Goal: Task Accomplishment & Management: Use online tool/utility

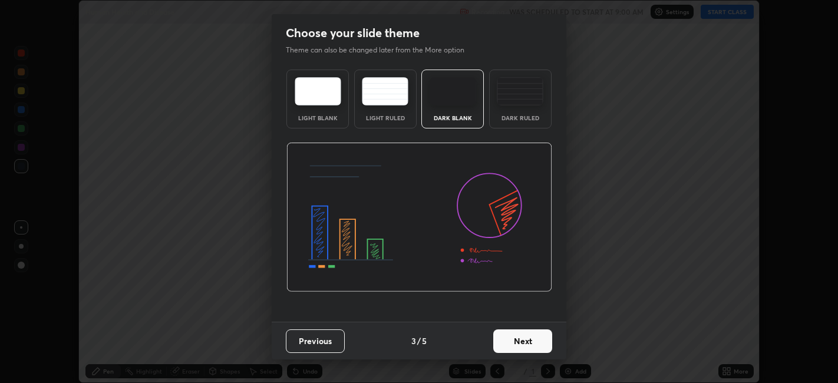
scroll to position [383, 837]
click at [545, 342] on button "Next" at bounding box center [522, 341] width 59 height 24
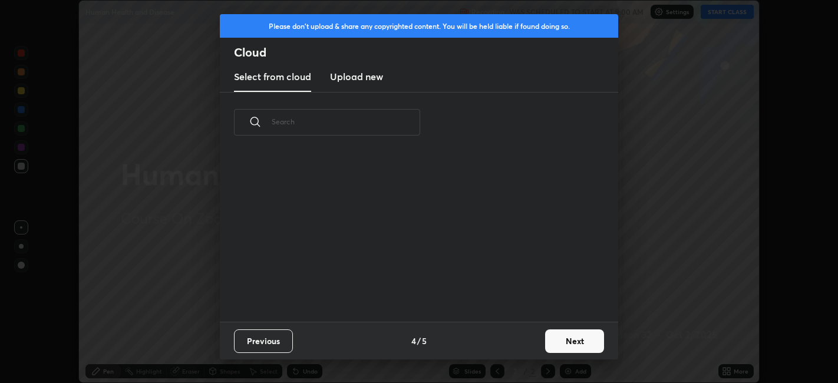
click at [563, 341] on button "Next" at bounding box center [574, 341] width 59 height 24
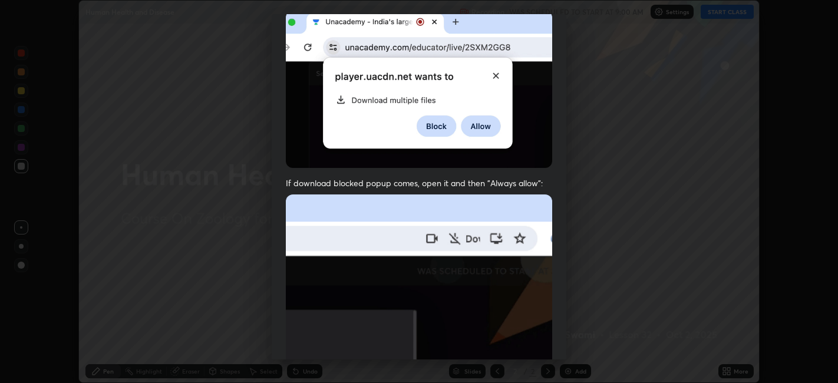
scroll to position [243, 0]
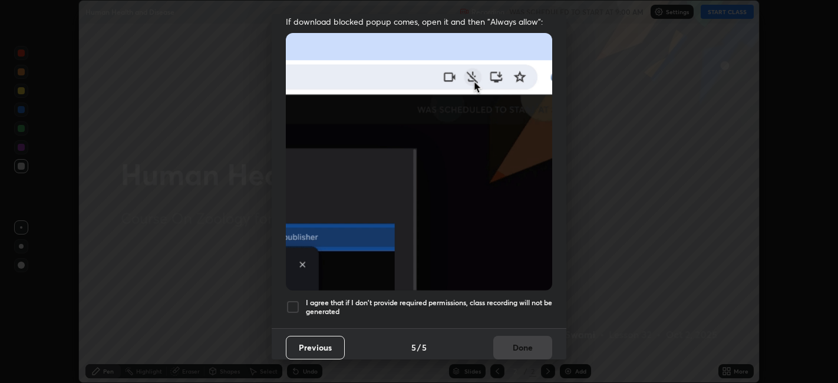
click at [293, 300] on div at bounding box center [293, 307] width 14 height 14
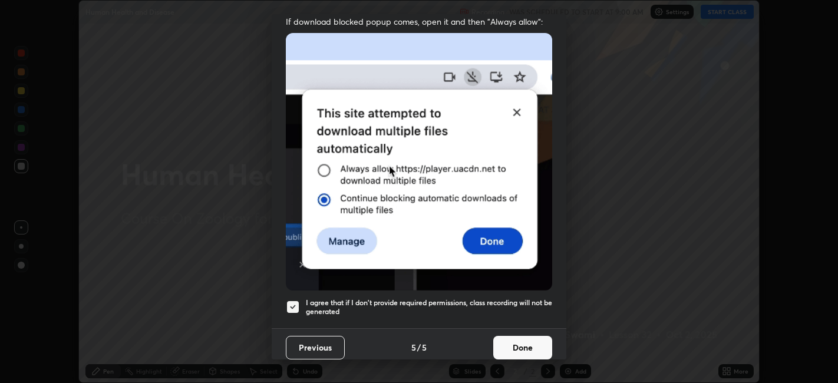
click at [518, 338] on button "Done" at bounding box center [522, 348] width 59 height 24
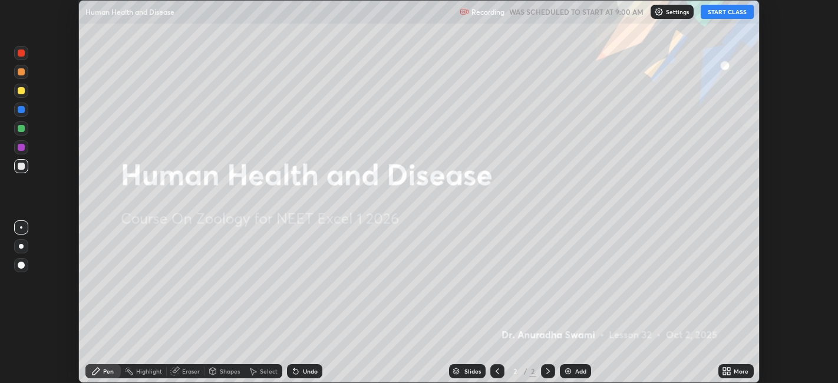
click at [724, 12] on button "START CLASS" at bounding box center [726, 12] width 53 height 14
click at [726, 369] on icon at bounding box center [724, 369] width 3 height 3
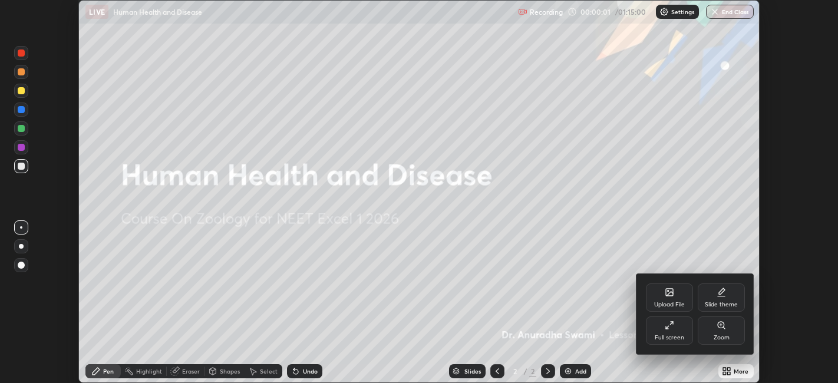
click at [670, 293] on icon at bounding box center [669, 294] width 6 height 4
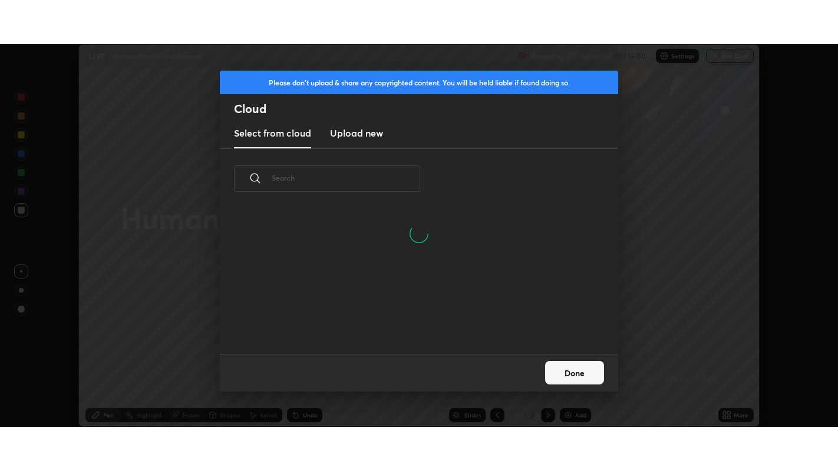
scroll to position [145, 378]
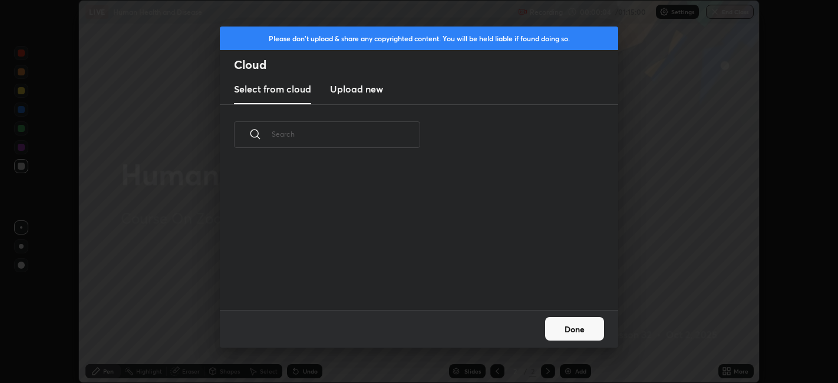
click at [360, 86] on h3 "Upload new" at bounding box center [356, 89] width 53 height 14
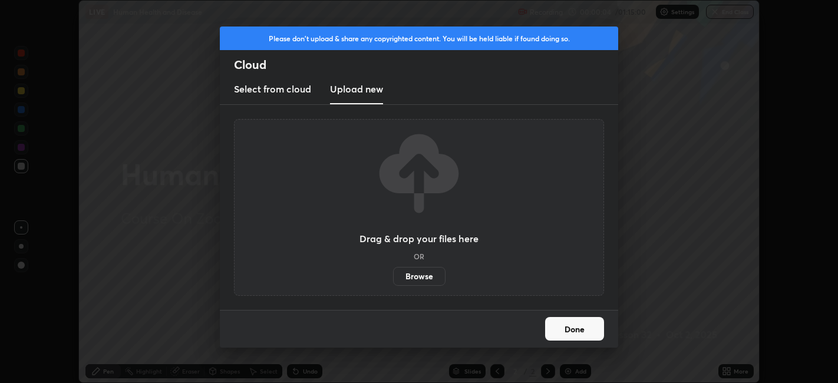
click at [409, 281] on label "Browse" at bounding box center [419, 276] width 52 height 19
click at [393, 281] on input "Browse" at bounding box center [393, 276] width 0 height 19
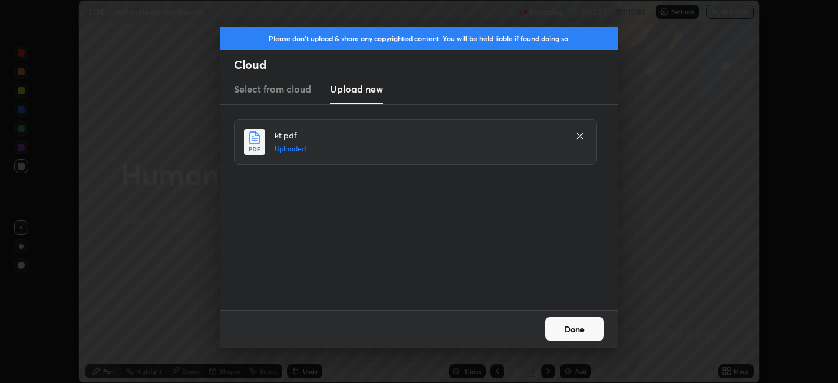
click at [571, 333] on button "Done" at bounding box center [574, 329] width 59 height 24
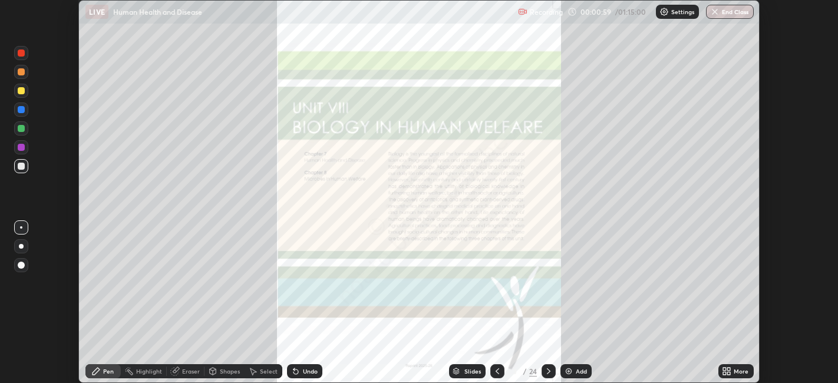
click at [724, 369] on icon at bounding box center [724, 369] width 3 height 3
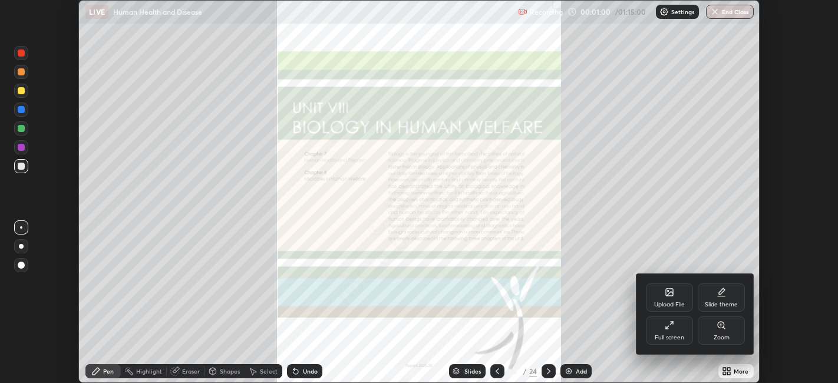
click at [676, 330] on div "Full screen" at bounding box center [669, 330] width 47 height 28
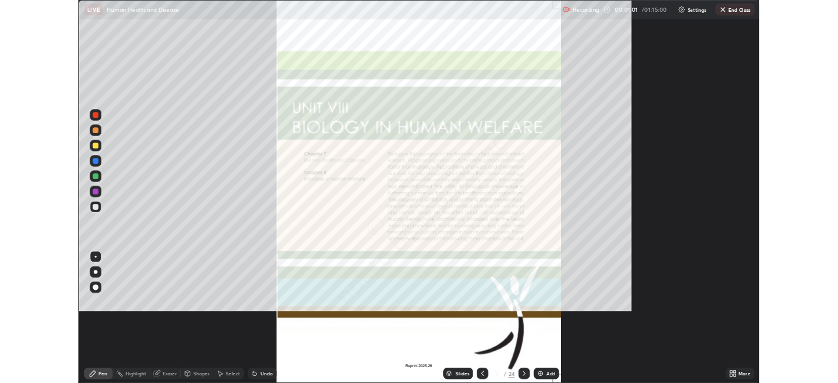
scroll to position [471, 838]
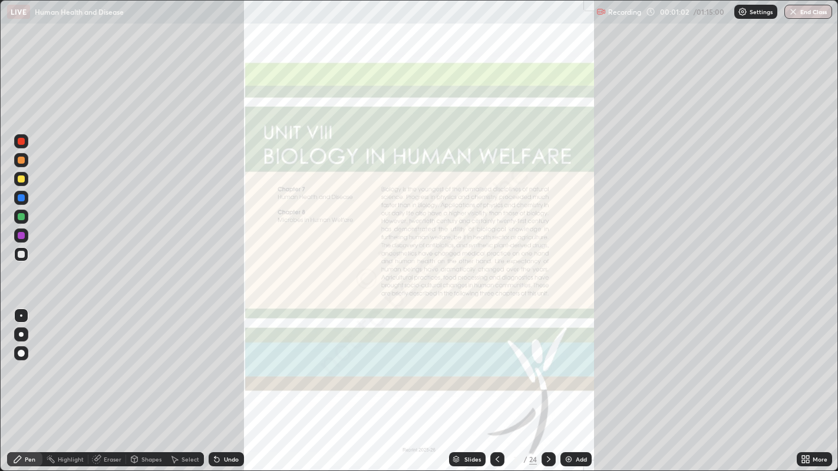
click at [548, 382] on icon at bounding box center [548, 459] width 9 height 9
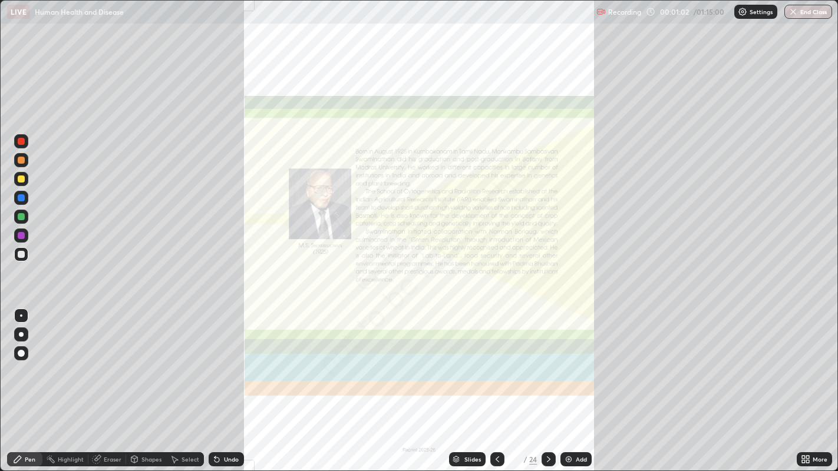
click at [548, 382] on icon at bounding box center [548, 459] width 9 height 9
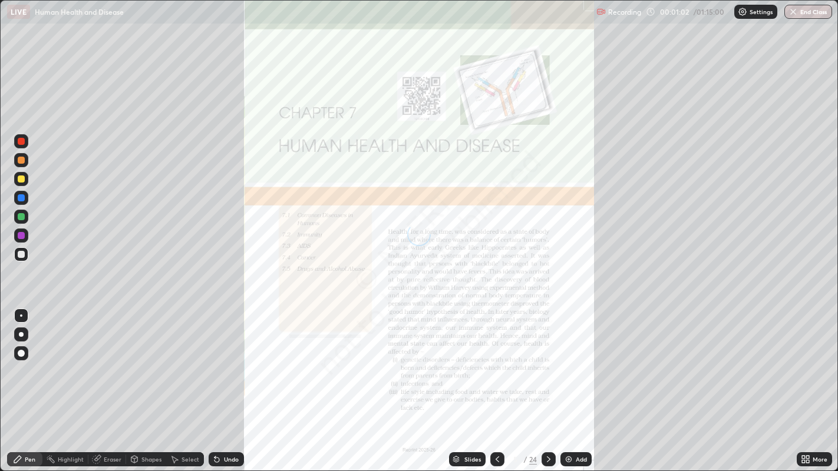
click at [548, 382] on icon at bounding box center [548, 459] width 9 height 9
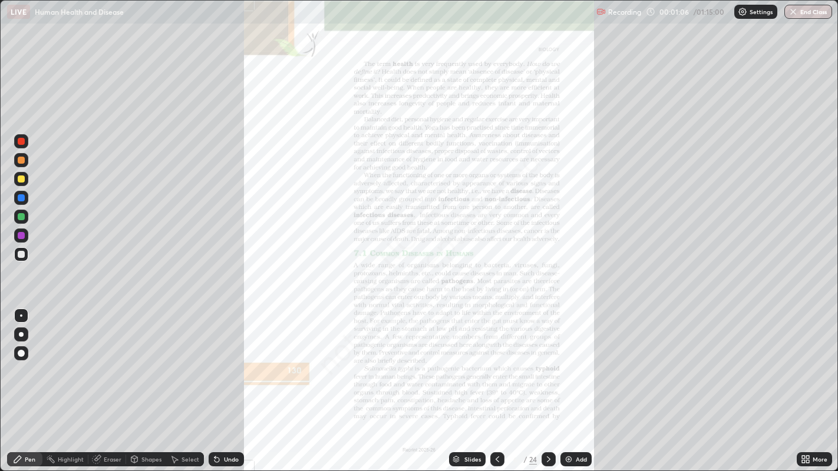
click at [548, 382] on icon at bounding box center [548, 459] width 9 height 9
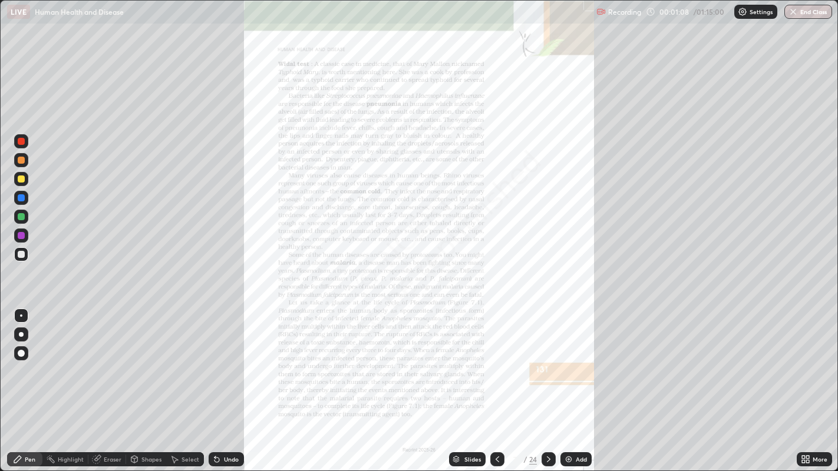
click at [547, 382] on icon at bounding box center [548, 459] width 9 height 9
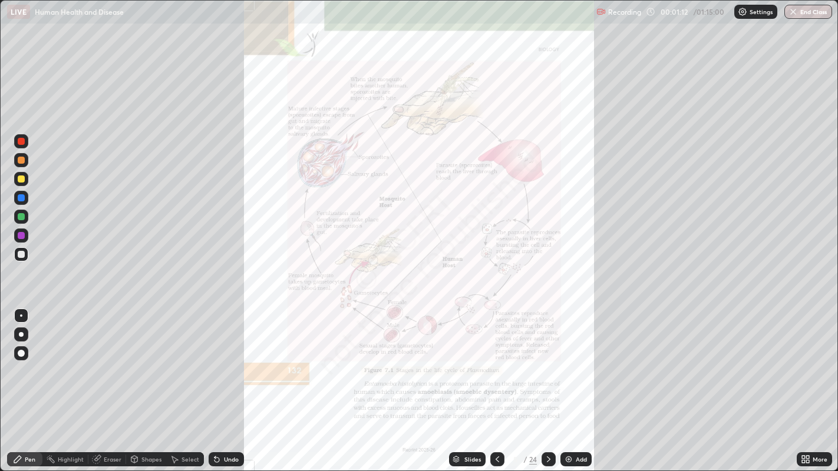
click at [547, 382] on icon at bounding box center [548, 459] width 9 height 9
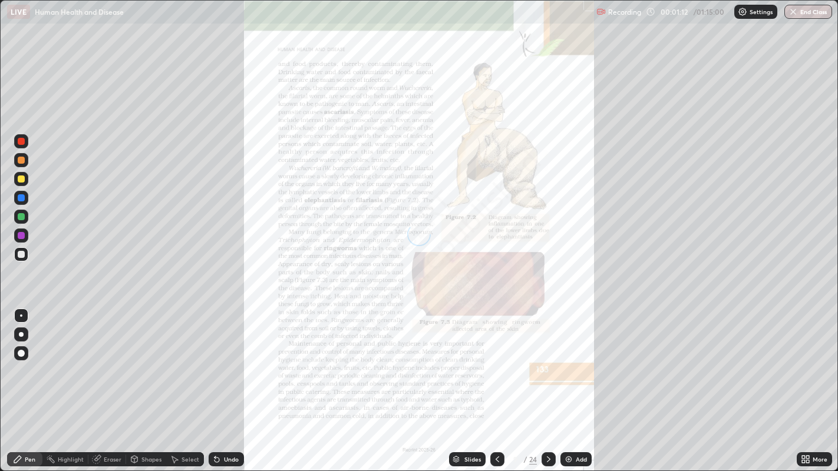
click at [548, 382] on icon at bounding box center [549, 459] width 4 height 6
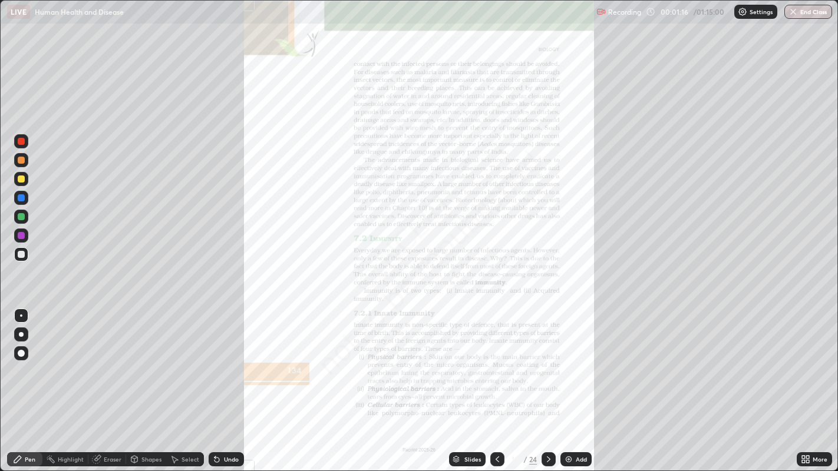
click at [803, 382] on icon at bounding box center [803, 457] width 3 height 3
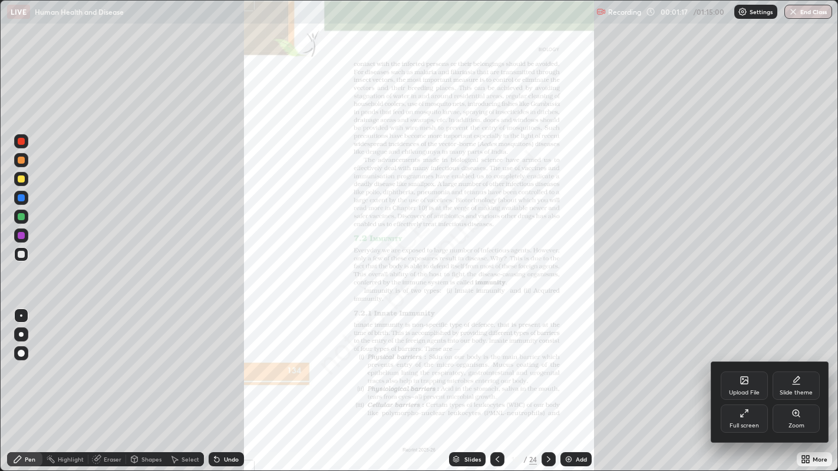
click at [801, 382] on div "Zoom" at bounding box center [795, 419] width 47 height 28
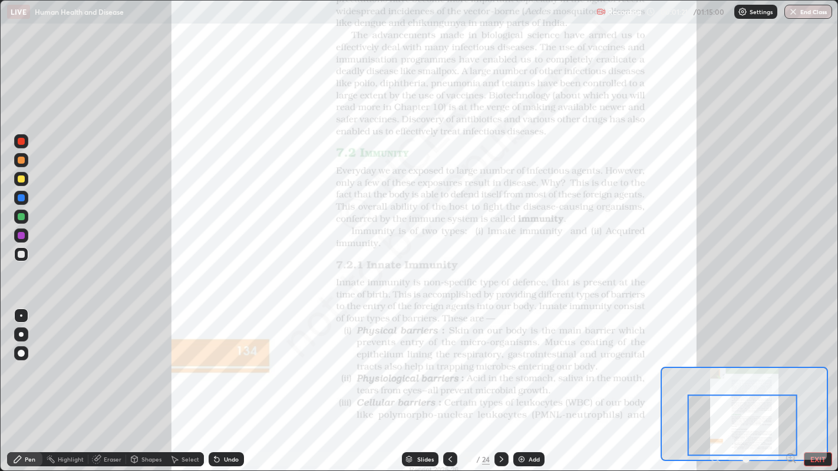
click at [18, 234] on div at bounding box center [21, 235] width 7 height 7
click at [23, 236] on div at bounding box center [21, 235] width 7 height 7
click at [522, 382] on img at bounding box center [521, 459] width 9 height 9
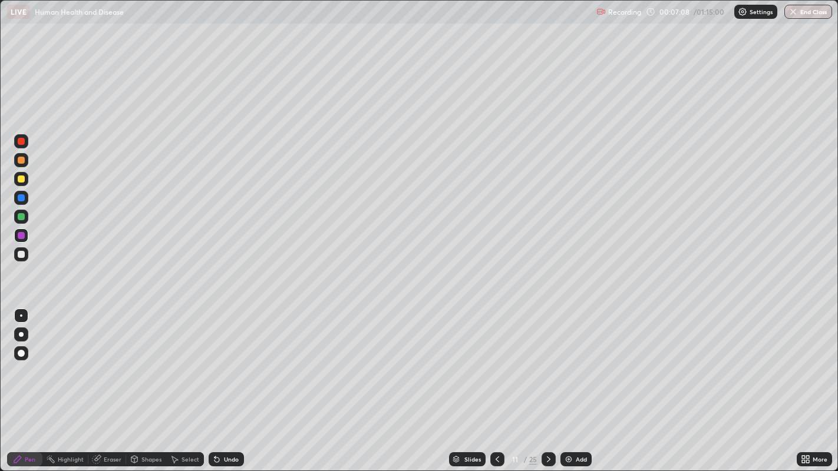
click at [19, 256] on div at bounding box center [21, 254] width 7 height 7
click at [21, 176] on div at bounding box center [21, 179] width 7 height 7
click at [570, 382] on img at bounding box center [568, 459] width 9 height 9
click at [566, 382] on img at bounding box center [568, 459] width 9 height 9
click at [567, 382] on img at bounding box center [568, 459] width 9 height 9
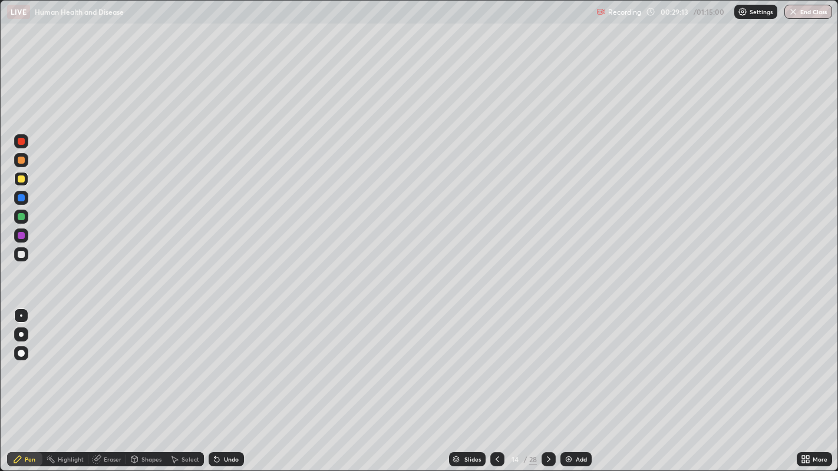
click at [565, 382] on img at bounding box center [568, 459] width 9 height 9
click at [101, 382] on div "Eraser" at bounding box center [107, 459] width 38 height 14
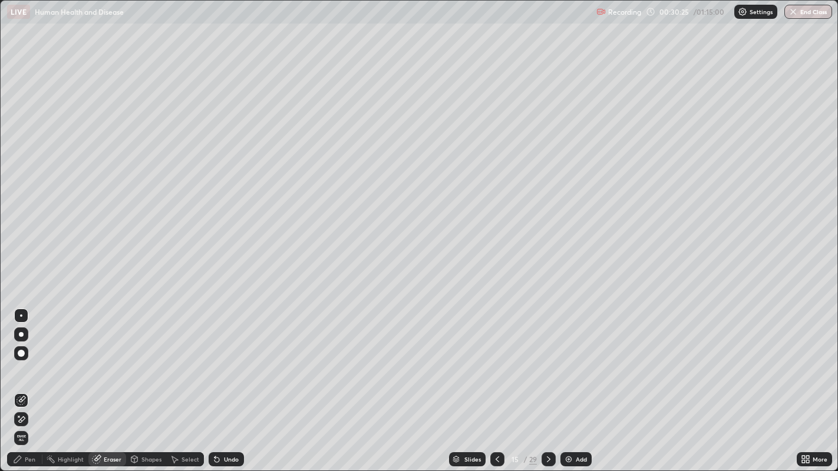
click at [24, 382] on div "Pen" at bounding box center [24, 459] width 35 height 14
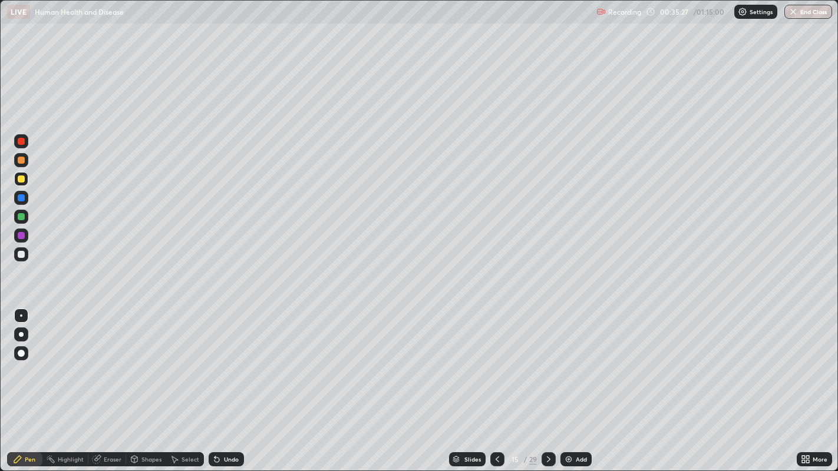
click at [571, 382] on img at bounding box center [568, 459] width 9 height 9
click at [491, 382] on div at bounding box center [496, 459] width 14 height 14
click at [495, 382] on icon at bounding box center [496, 459] width 9 height 9
click at [548, 382] on icon at bounding box center [548, 459] width 9 height 9
click at [21, 238] on div at bounding box center [21, 235] width 7 height 7
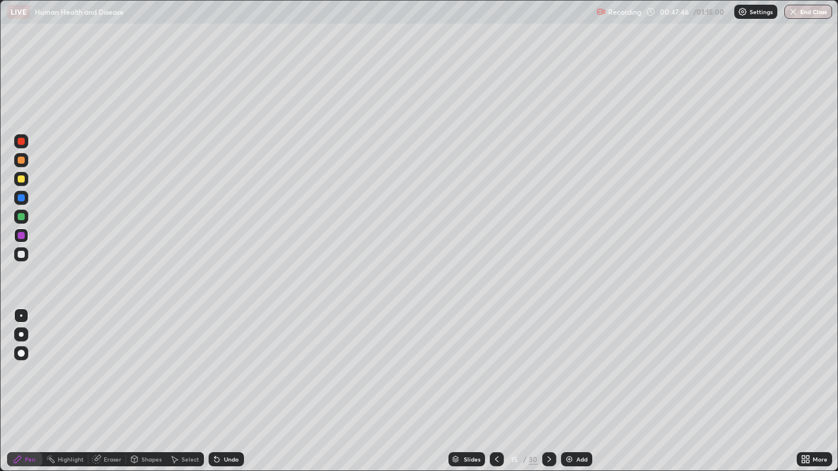
click at [569, 382] on img at bounding box center [568, 459] width 9 height 9
click at [496, 382] on icon at bounding box center [497, 459] width 9 height 9
click at [547, 382] on icon at bounding box center [548, 459] width 9 height 9
click at [548, 382] on icon at bounding box center [548, 459] width 9 height 9
click at [569, 382] on img at bounding box center [568, 459] width 9 height 9
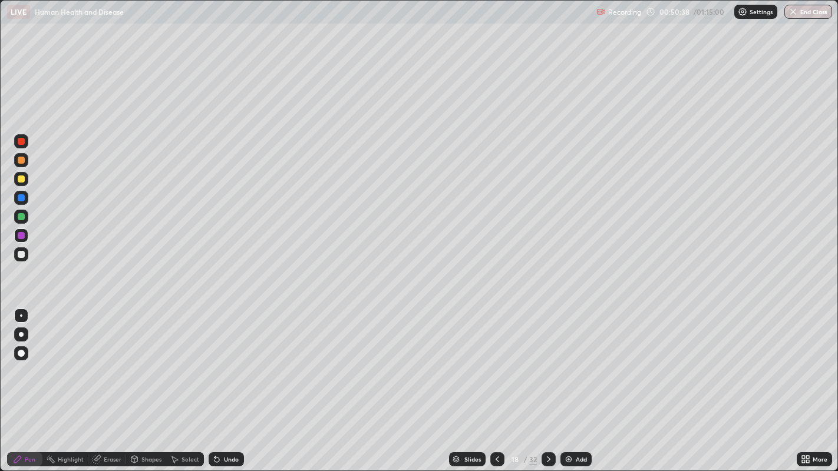
click at [22, 178] on div at bounding box center [21, 179] width 7 height 7
click at [795, 14] on img "button" at bounding box center [792, 11] width 9 height 9
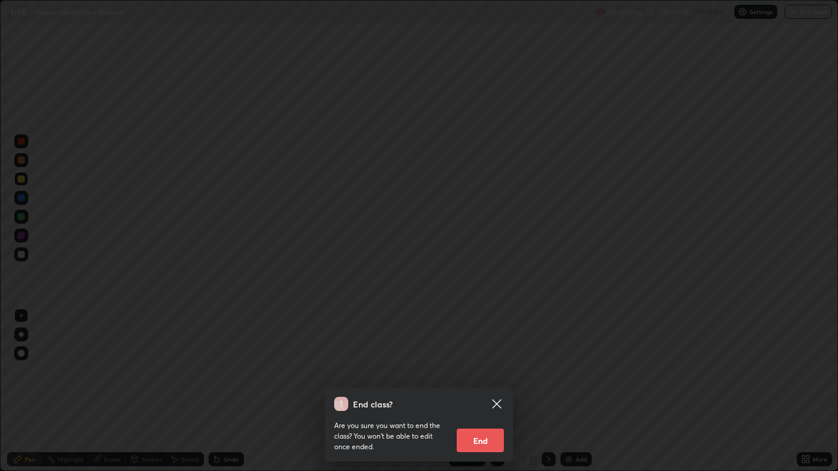
click at [485, 382] on button "End" at bounding box center [479, 441] width 47 height 24
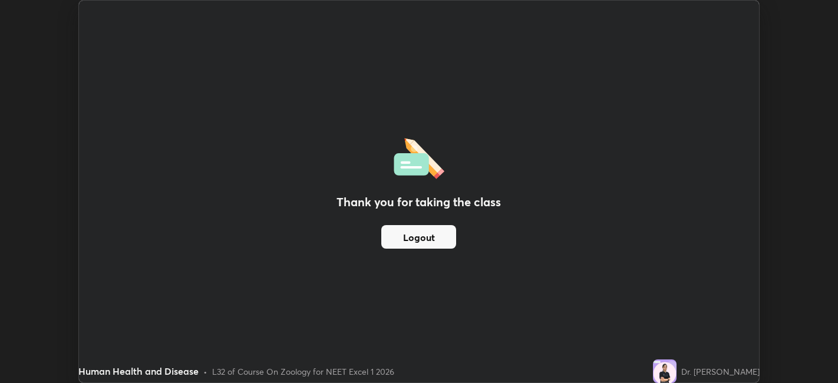
scroll to position [58515, 58059]
